Goal: Task Accomplishment & Management: Manage account settings

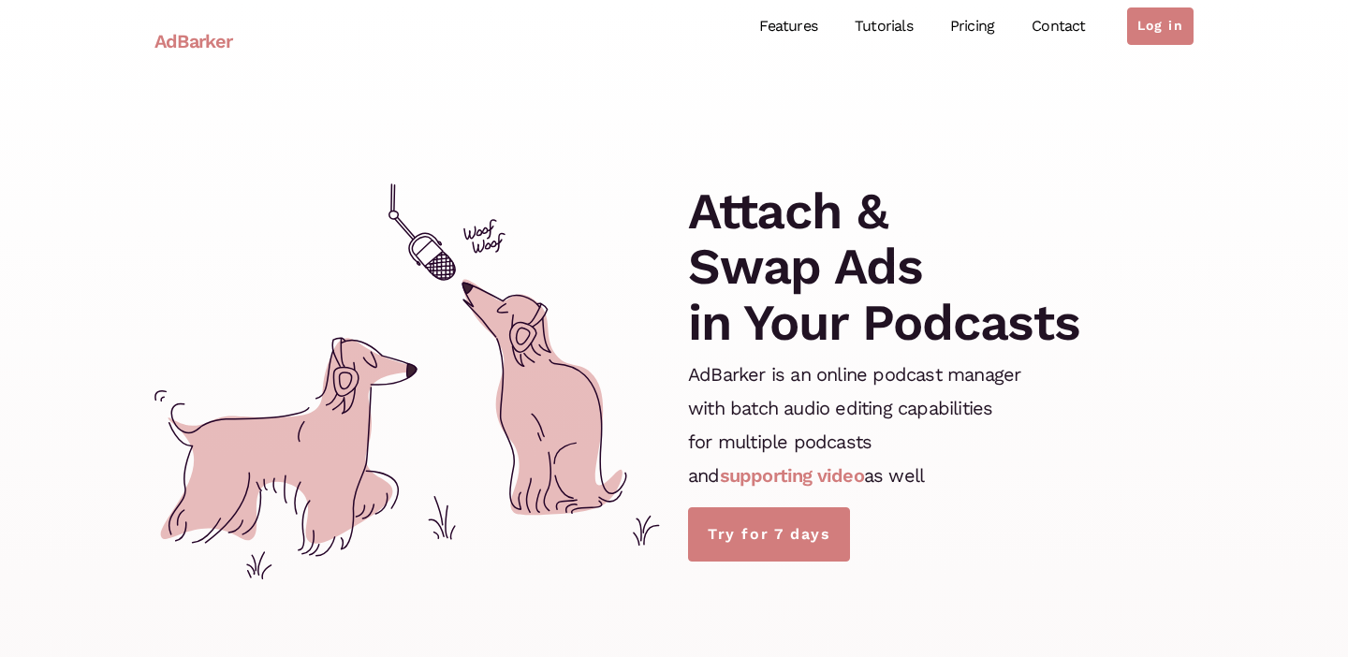
click at [1156, 7] on ul "Features Tutorials Pricing Contact Log in" at bounding box center [967, 26] width 453 height 83
click at [1156, 23] on link "Log in" at bounding box center [1160, 25] width 66 height 37
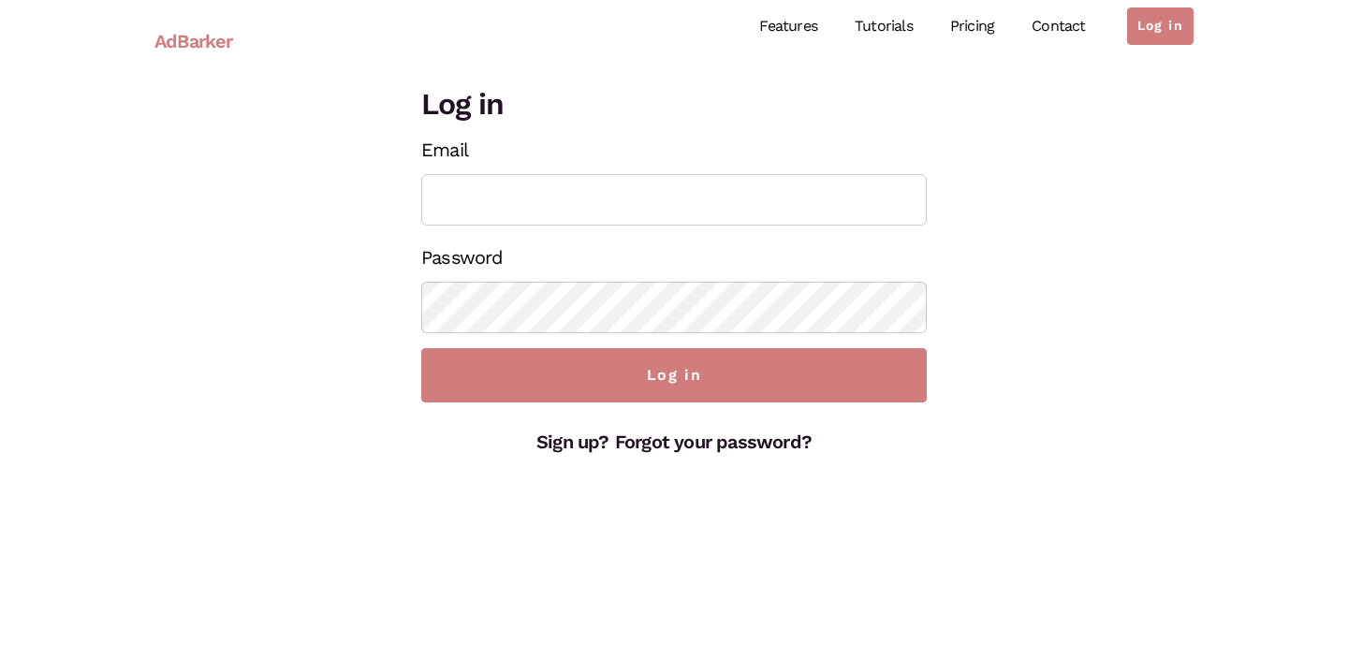
click at [522, 202] on input "Email" at bounding box center [674, 199] width 506 height 51
type input "onegigpodcast@outlook.com"
click at [421, 348] on input "Log in" at bounding box center [674, 375] width 506 height 54
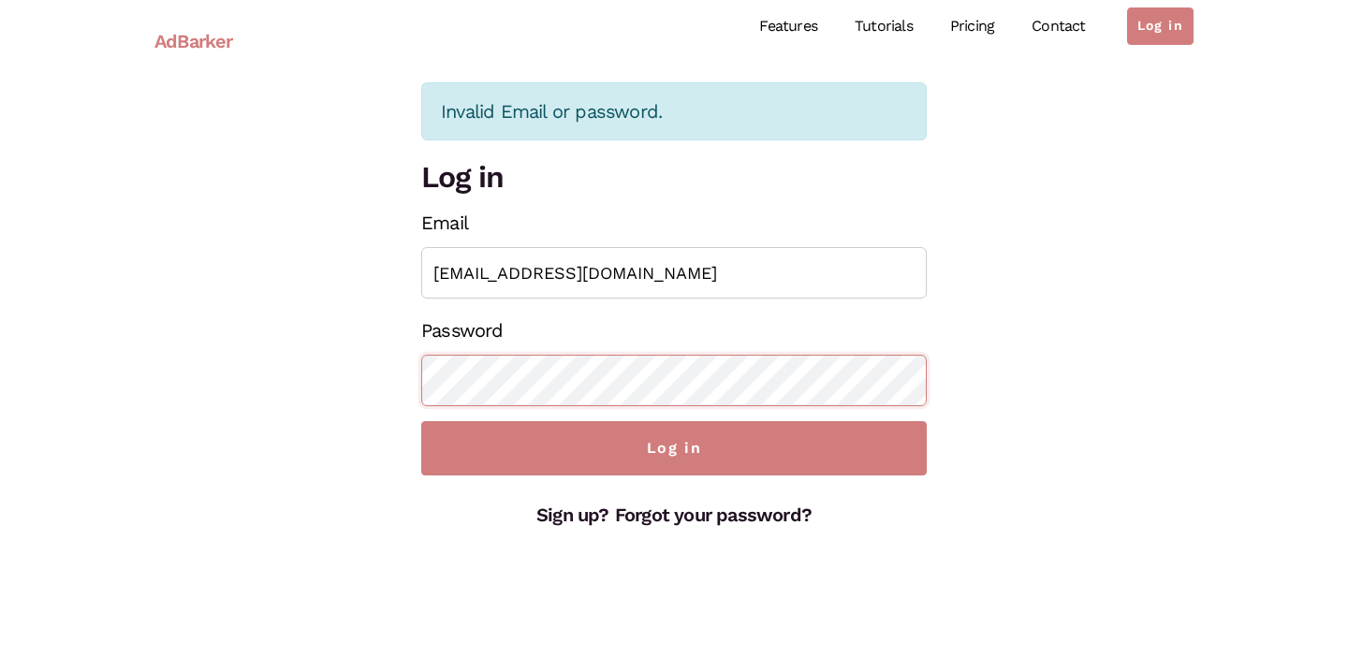
click at [421, 421] on input "Log in" at bounding box center [674, 448] width 506 height 54
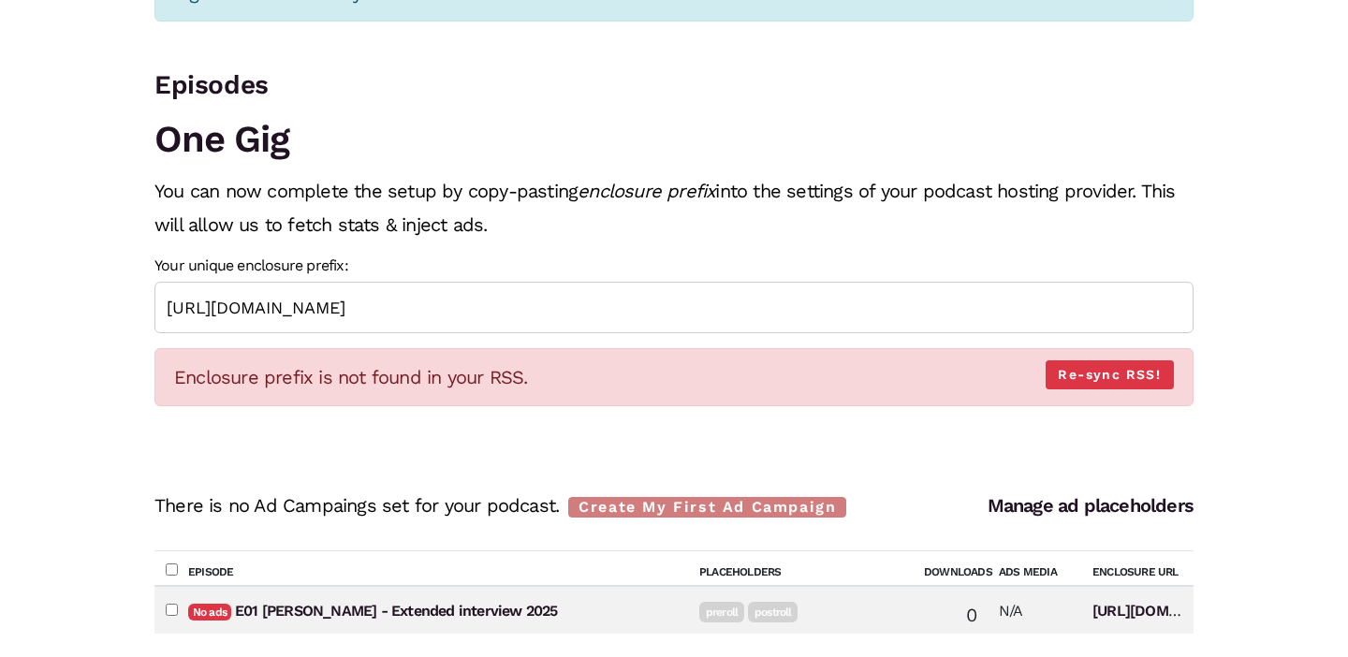
scroll to position [122, 0]
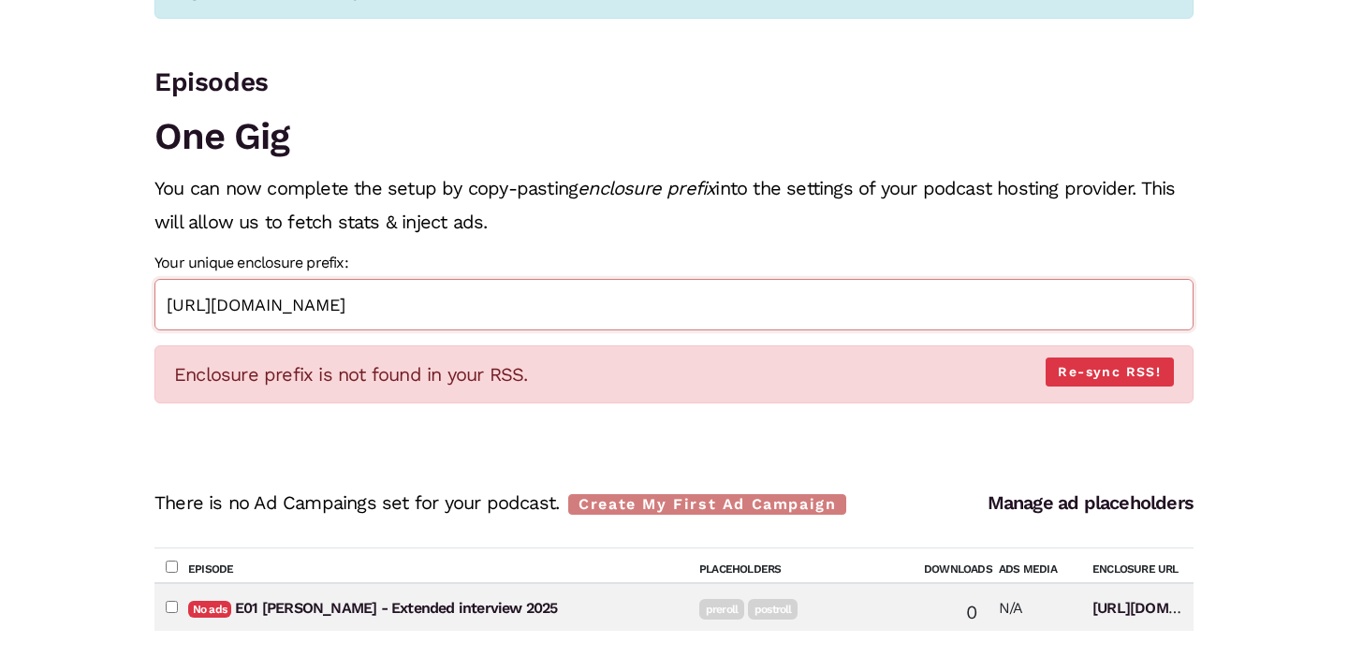
click at [728, 295] on input "https://adbarker.com/stream/NQBoSj5cQgio7L33AWdhYp91/" at bounding box center [673, 304] width 1039 height 51
click at [1062, 379] on link "Re-sync RSS!" at bounding box center [1110, 372] width 128 height 29
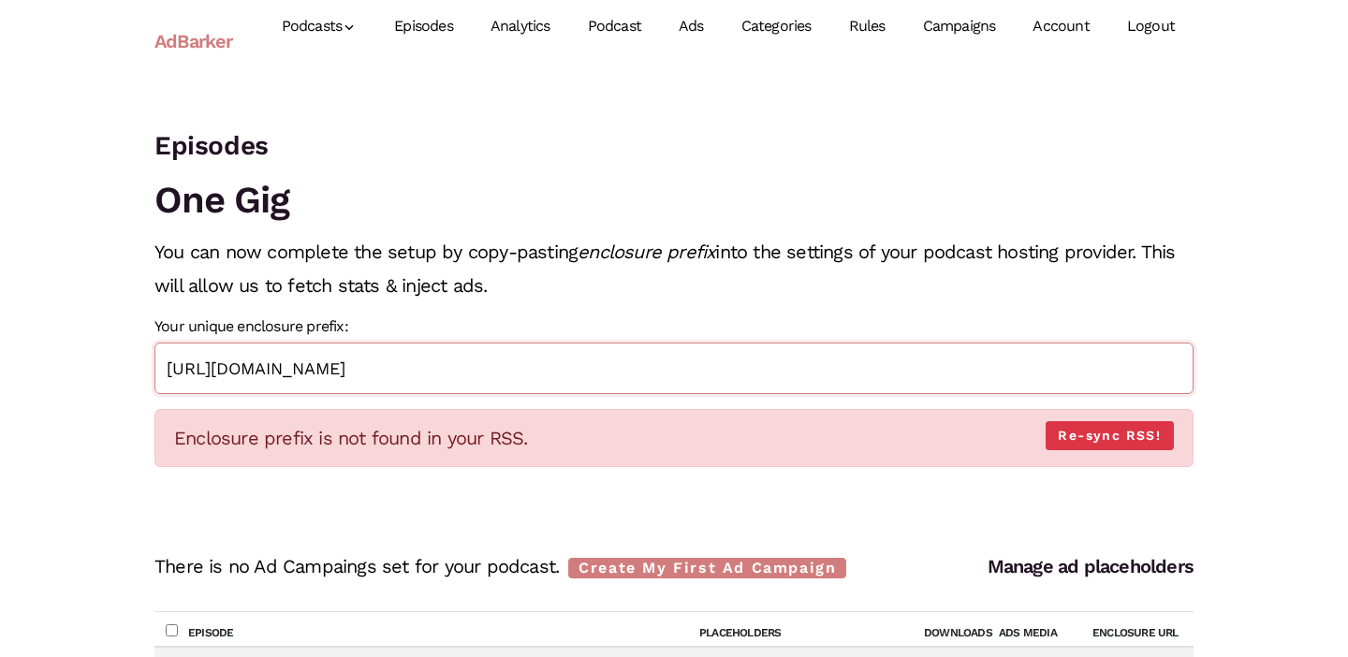
click at [686, 366] on input "https://adbarker.com/stream/NQBoSj5cQgio7L33AWdhYp91/" at bounding box center [673, 368] width 1039 height 51
drag, startPoint x: 584, startPoint y: 252, endPoint x: 712, endPoint y: 258, distance: 127.5
click at [712, 258] on em "enclosure prefix" at bounding box center [647, 252] width 138 height 22
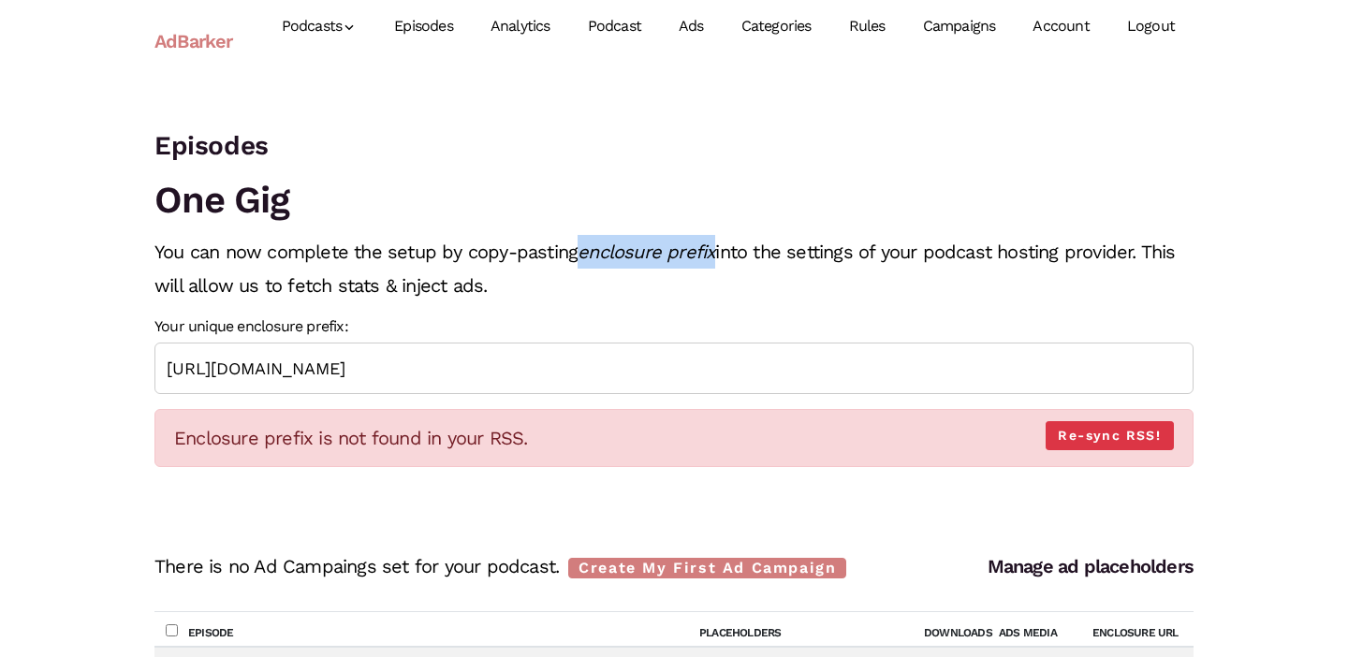
copy em "enclosure prefix"
click at [703, 363] on input "[URL][DOMAIN_NAME]" at bounding box center [673, 368] width 1039 height 51
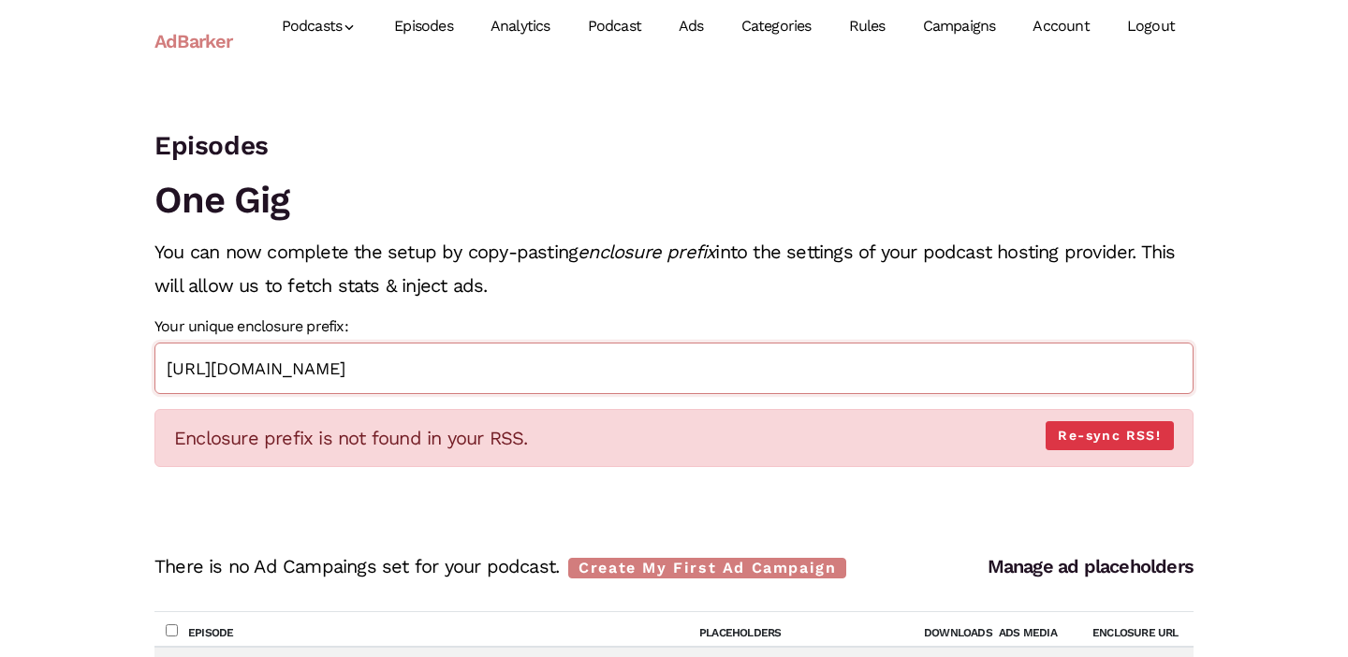
click at [703, 363] on input "[URL][DOMAIN_NAME]" at bounding box center [673, 368] width 1039 height 51
click at [1109, 427] on link "Re-sync RSS!" at bounding box center [1110, 435] width 128 height 29
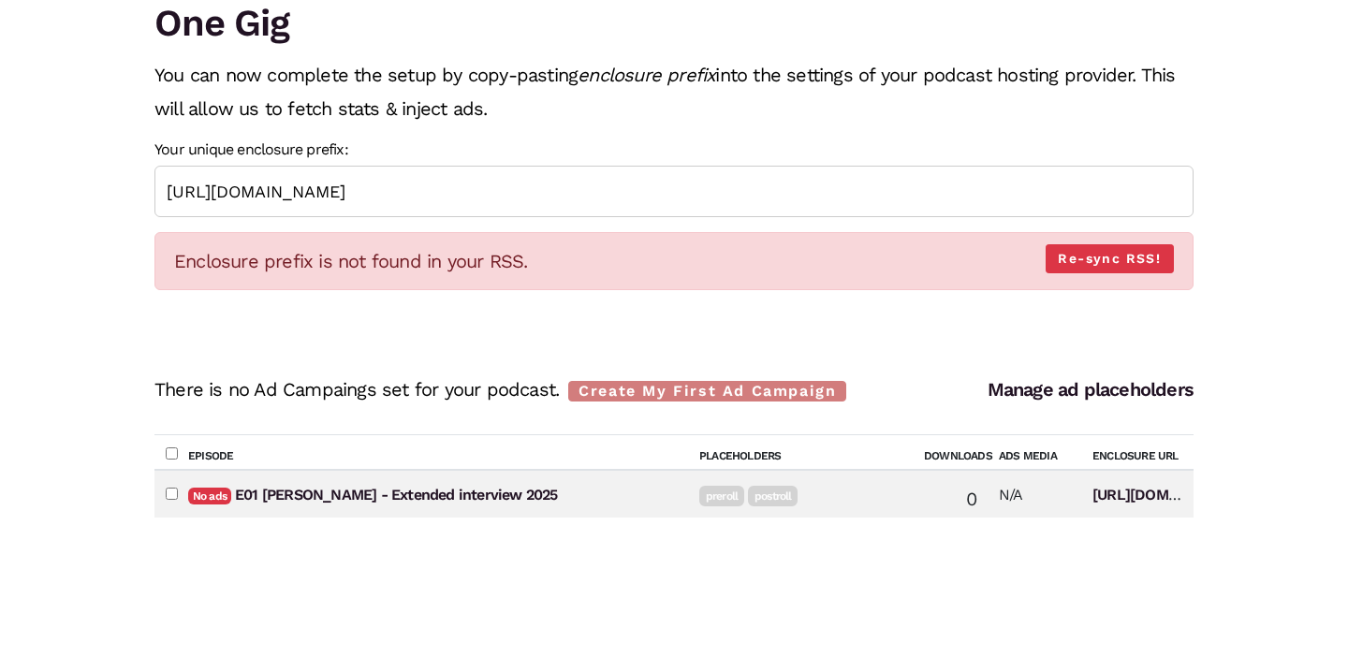
scroll to position [236, 0]
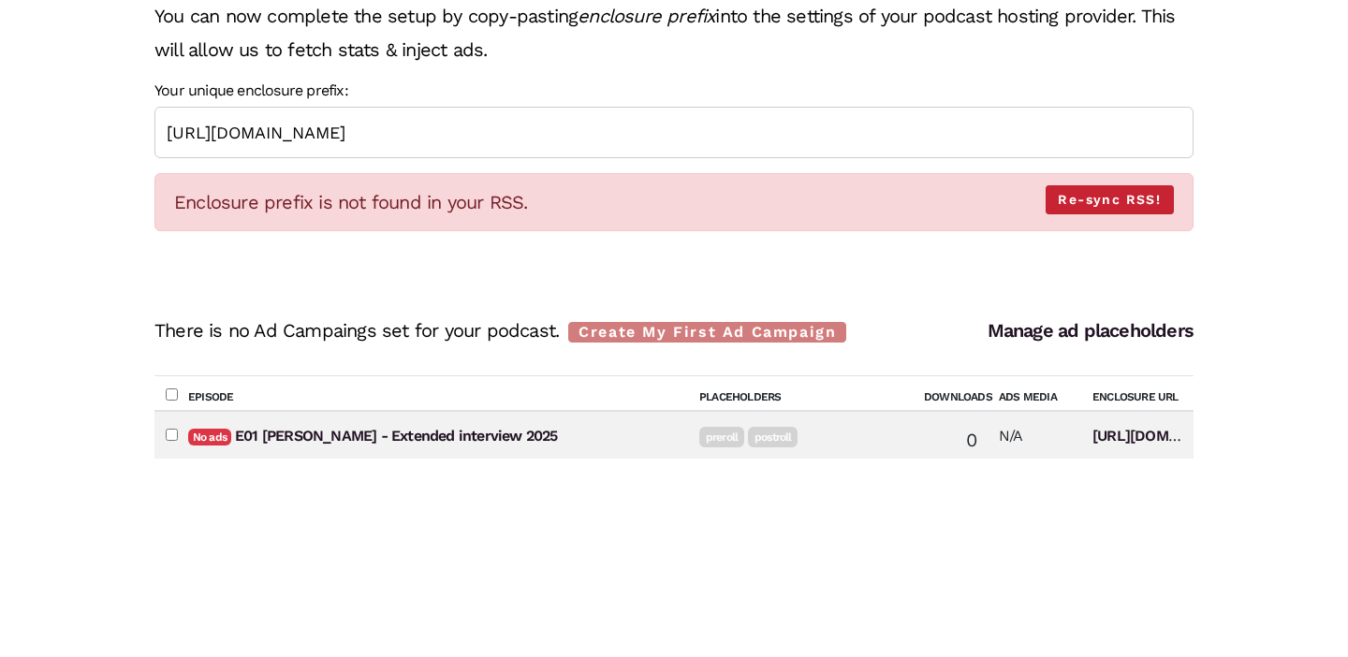
click at [1118, 197] on link "Re-sync RSS!" at bounding box center [1110, 199] width 128 height 29
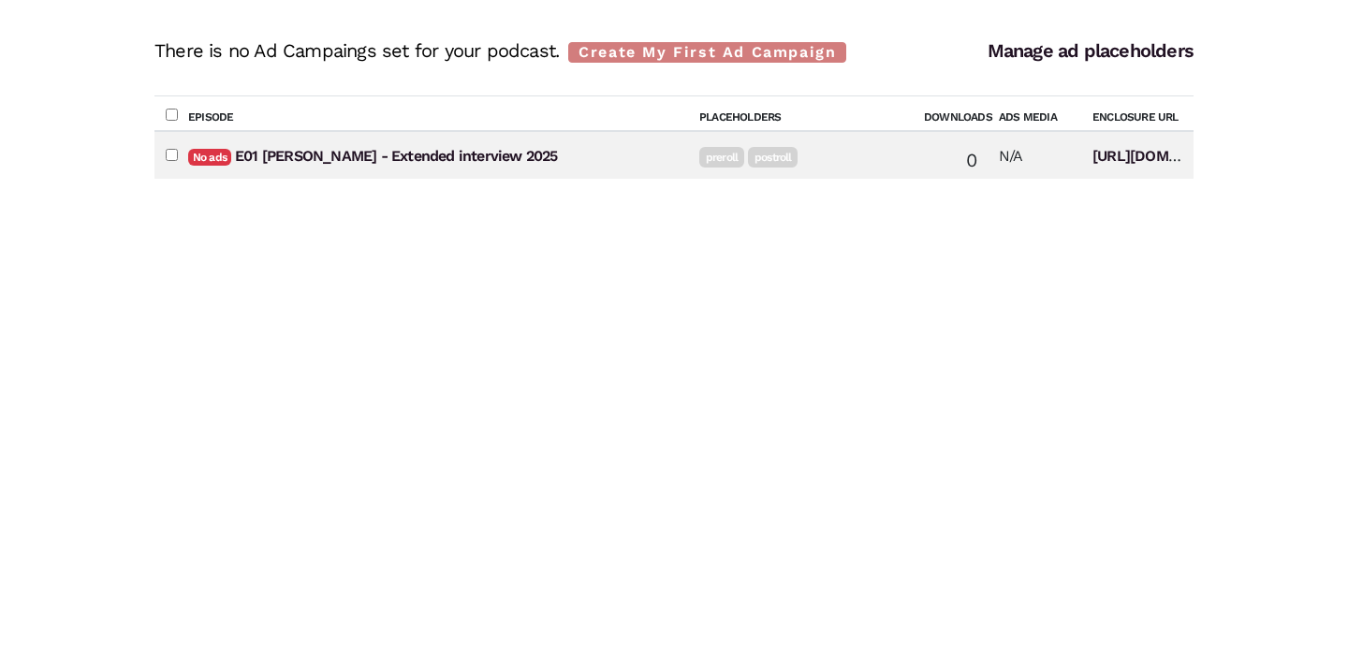
scroll to position [0, 0]
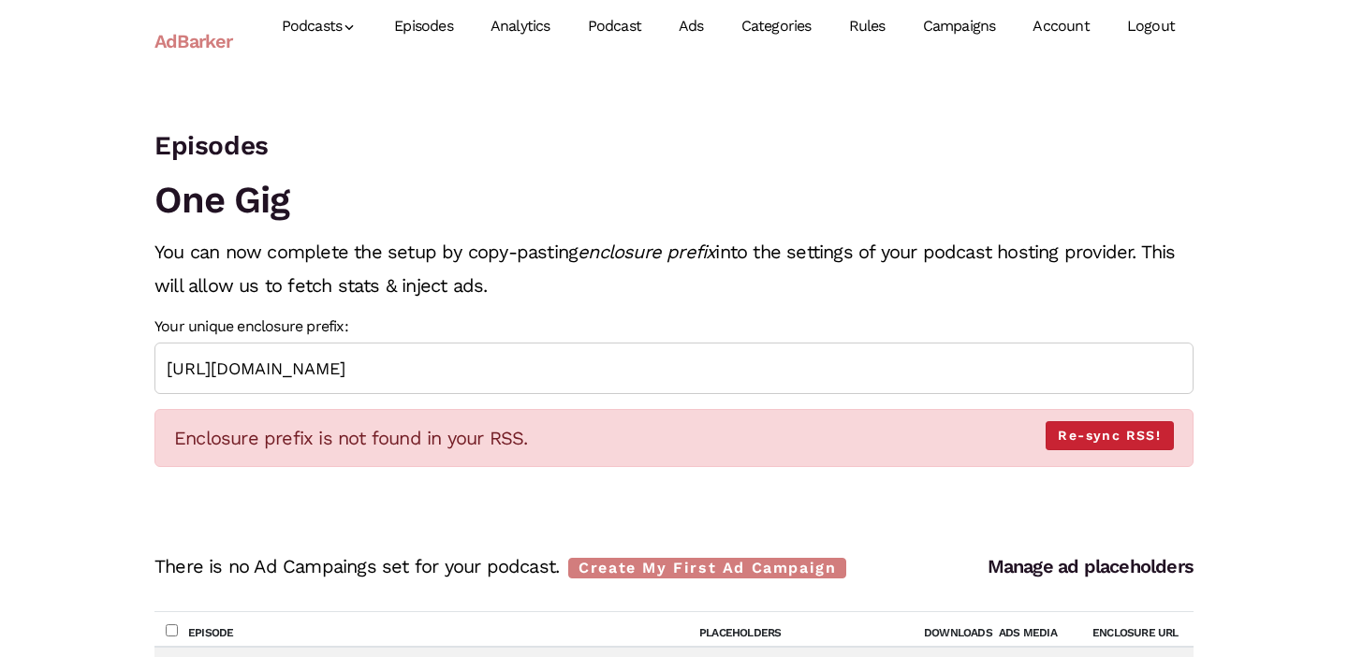
click at [1113, 441] on link "Re-sync RSS!" at bounding box center [1110, 435] width 128 height 29
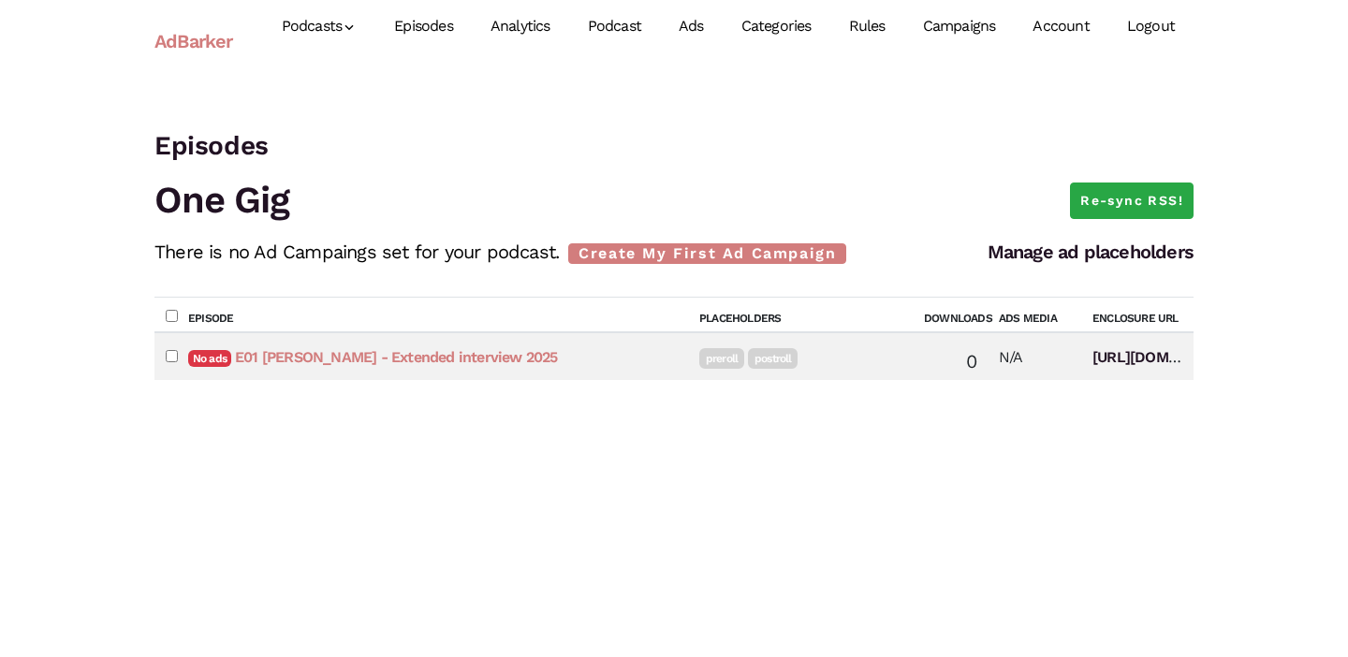
click at [373, 355] on link "E01 [PERSON_NAME] - Extended interview 2025" at bounding box center [396, 357] width 323 height 18
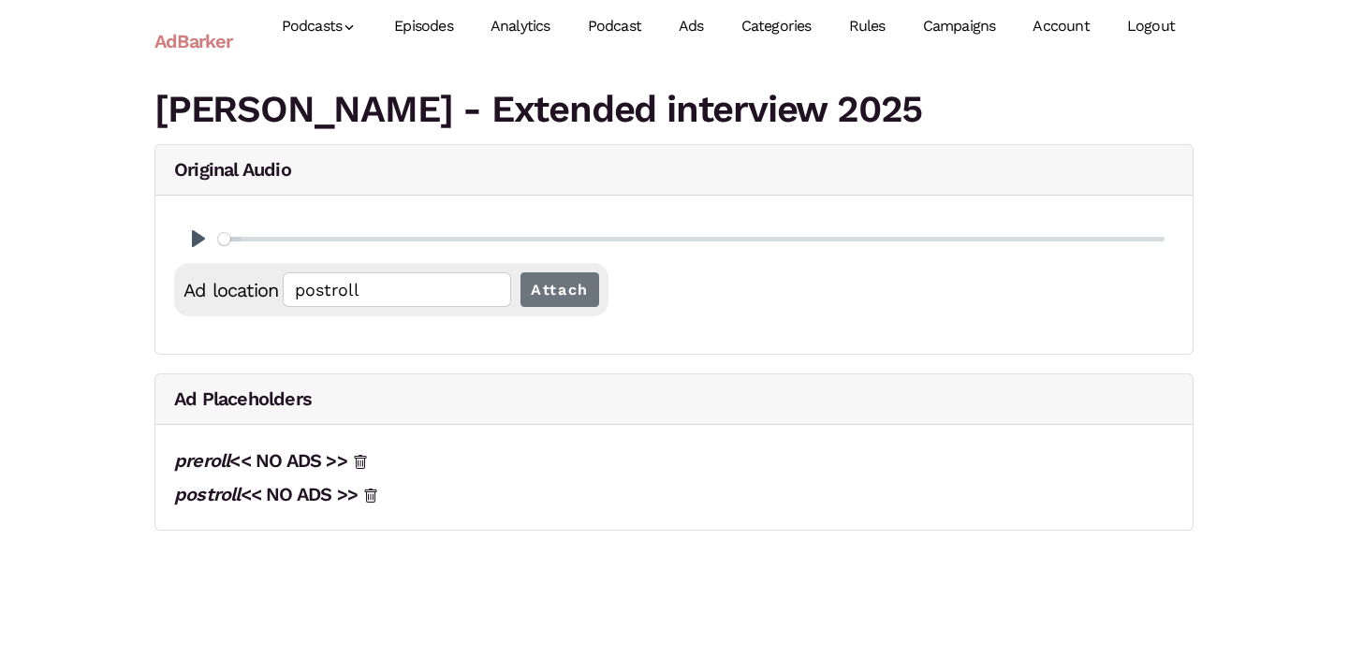
click at [186, 54] on link "AdBarker" at bounding box center [193, 41] width 79 height 43
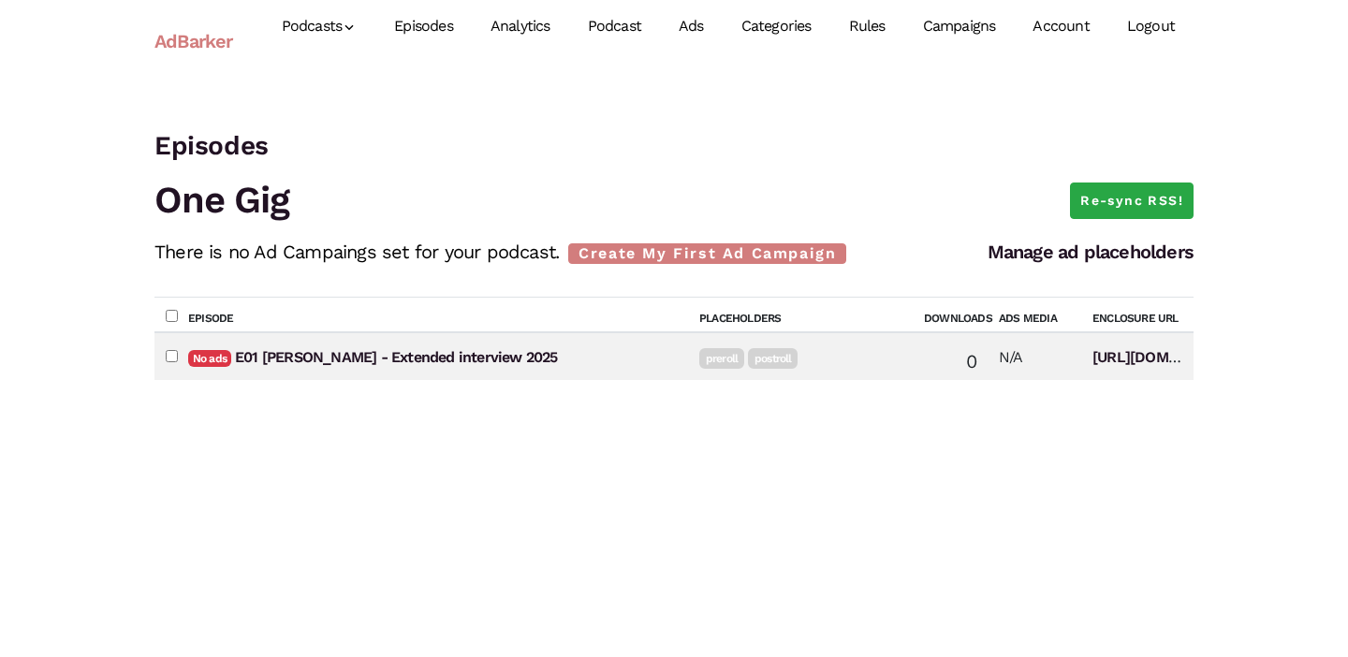
click at [1069, 32] on link "Account" at bounding box center [1061, 26] width 94 height 83
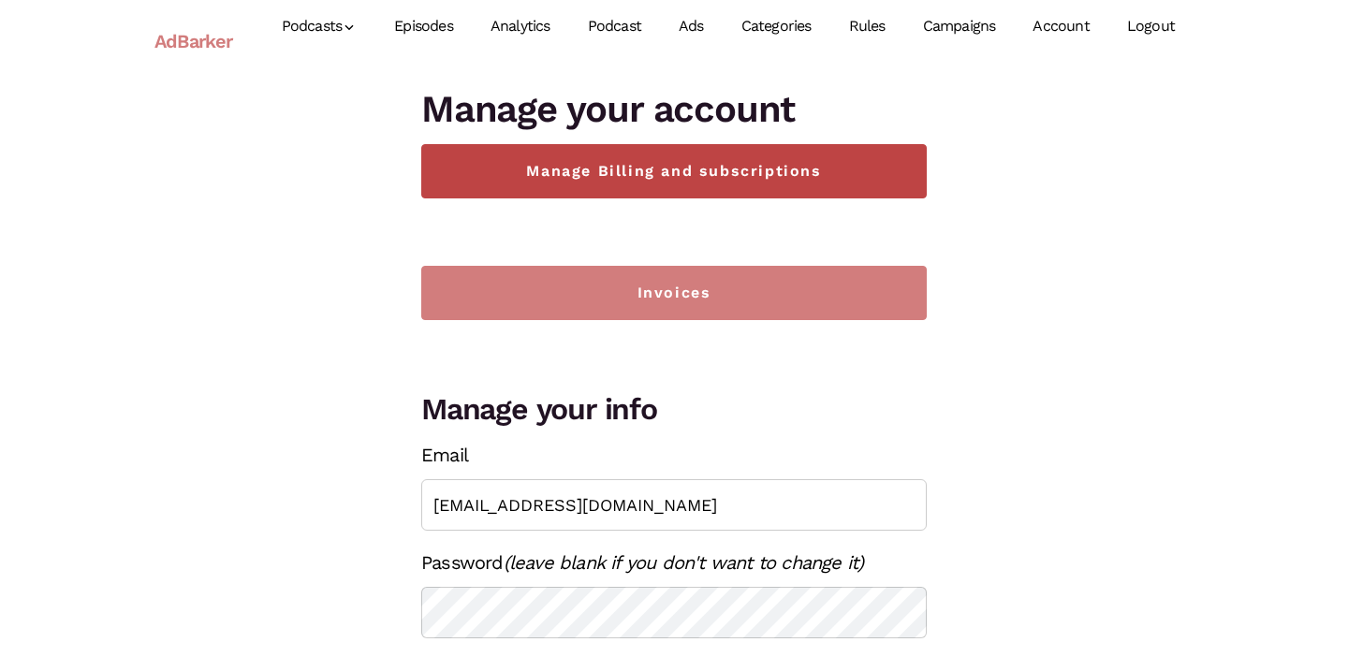
click at [708, 181] on link "Manage Billing and subscriptions" at bounding box center [674, 171] width 506 height 54
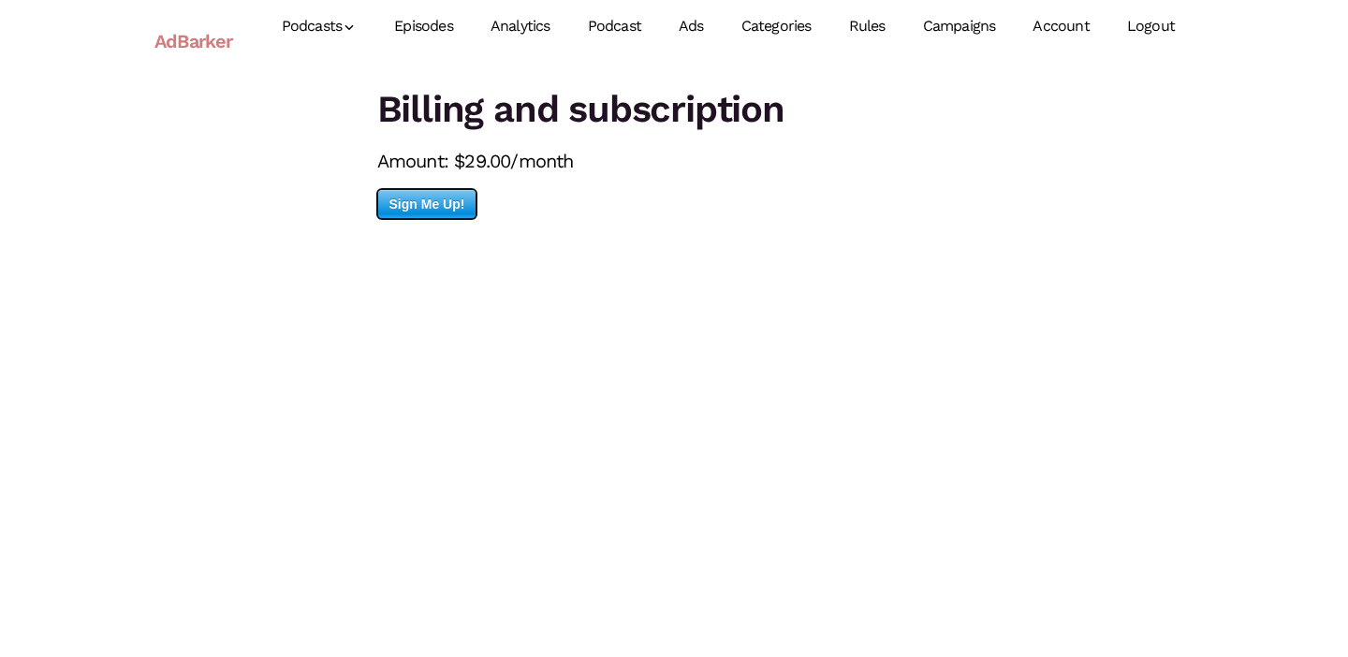
click at [440, 199] on span "Sign Me Up!" at bounding box center [427, 204] width 98 height 28
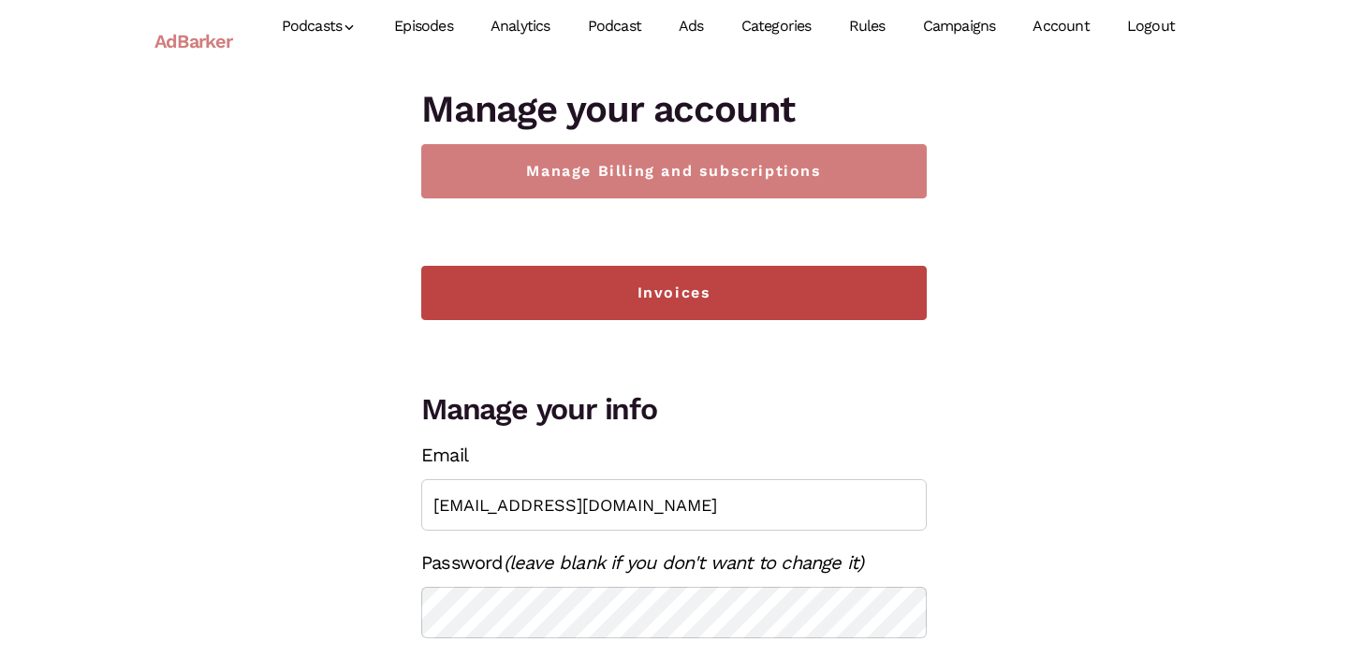
click at [685, 287] on link "Invoices" at bounding box center [674, 293] width 506 height 54
